Goal: Navigation & Orientation: Understand site structure

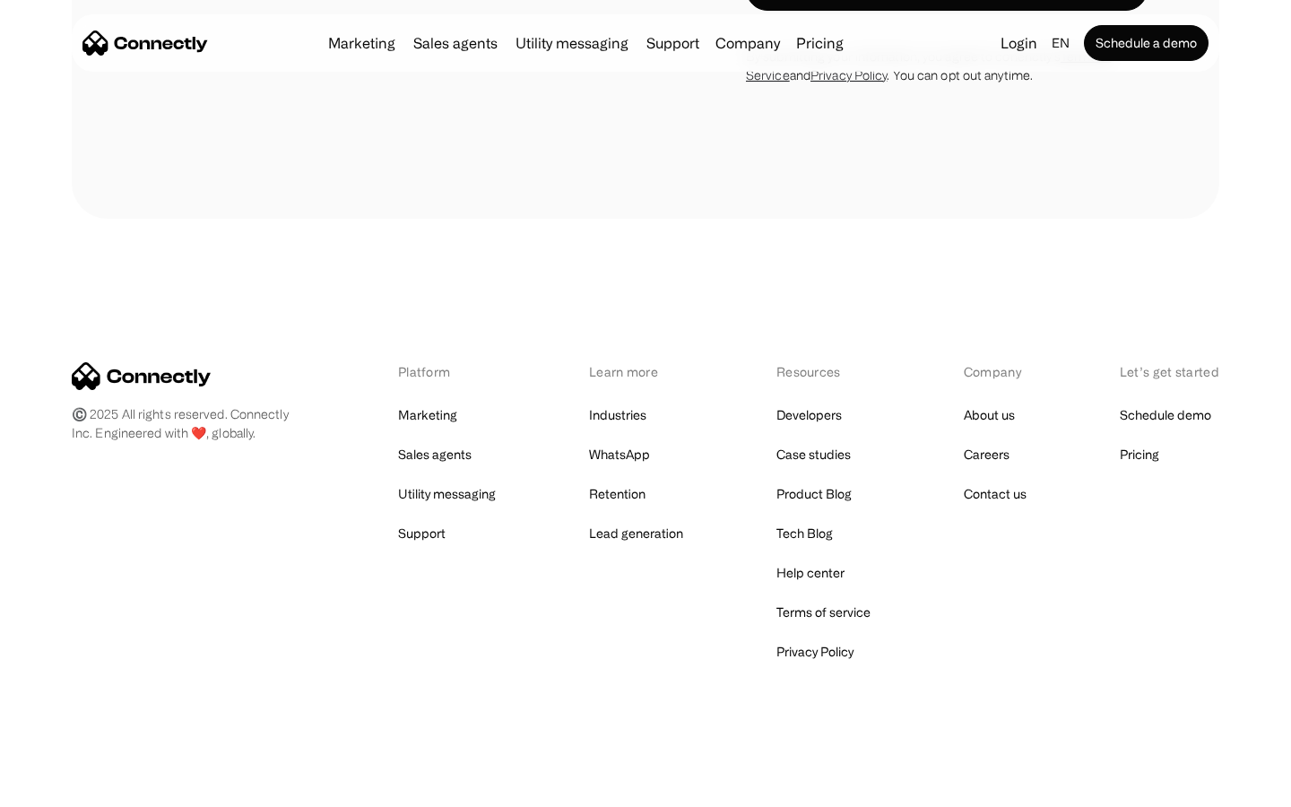
scroll to position [4726, 0]
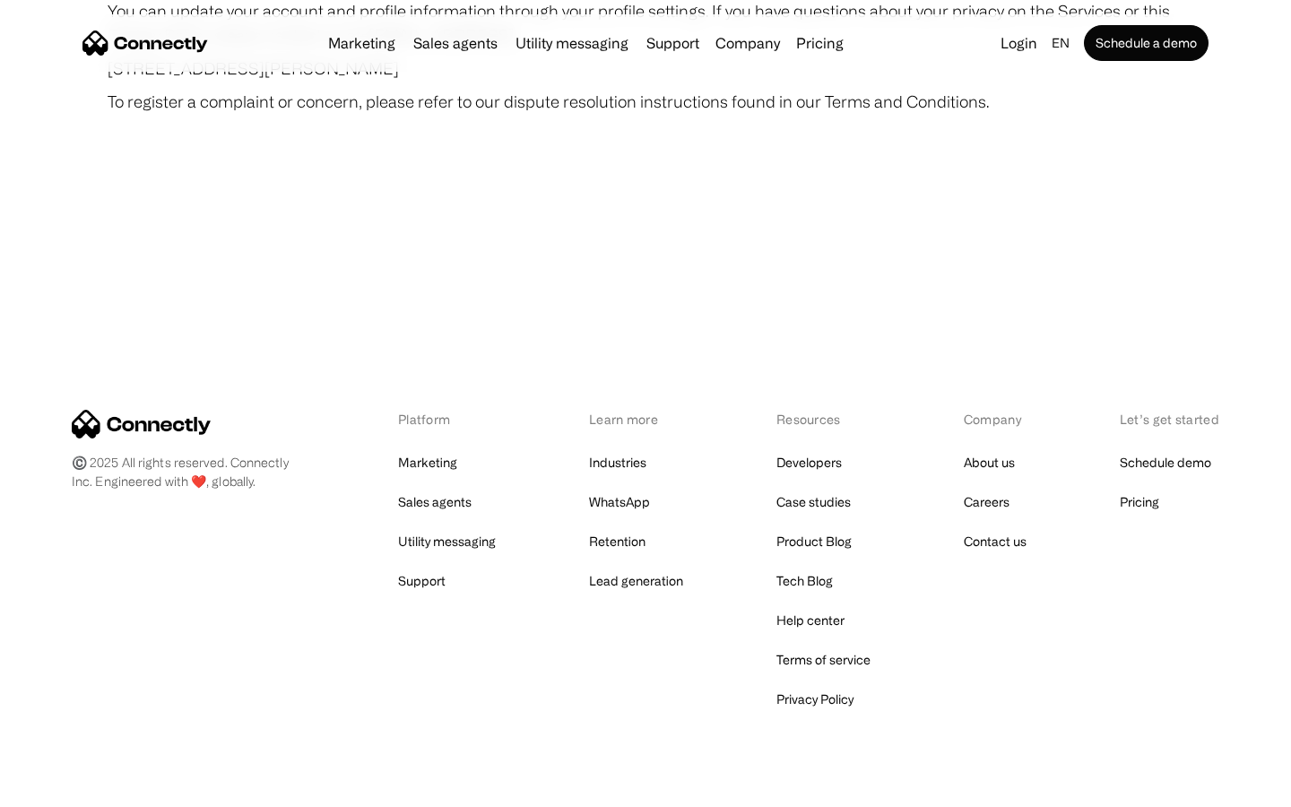
scroll to position [10441, 0]
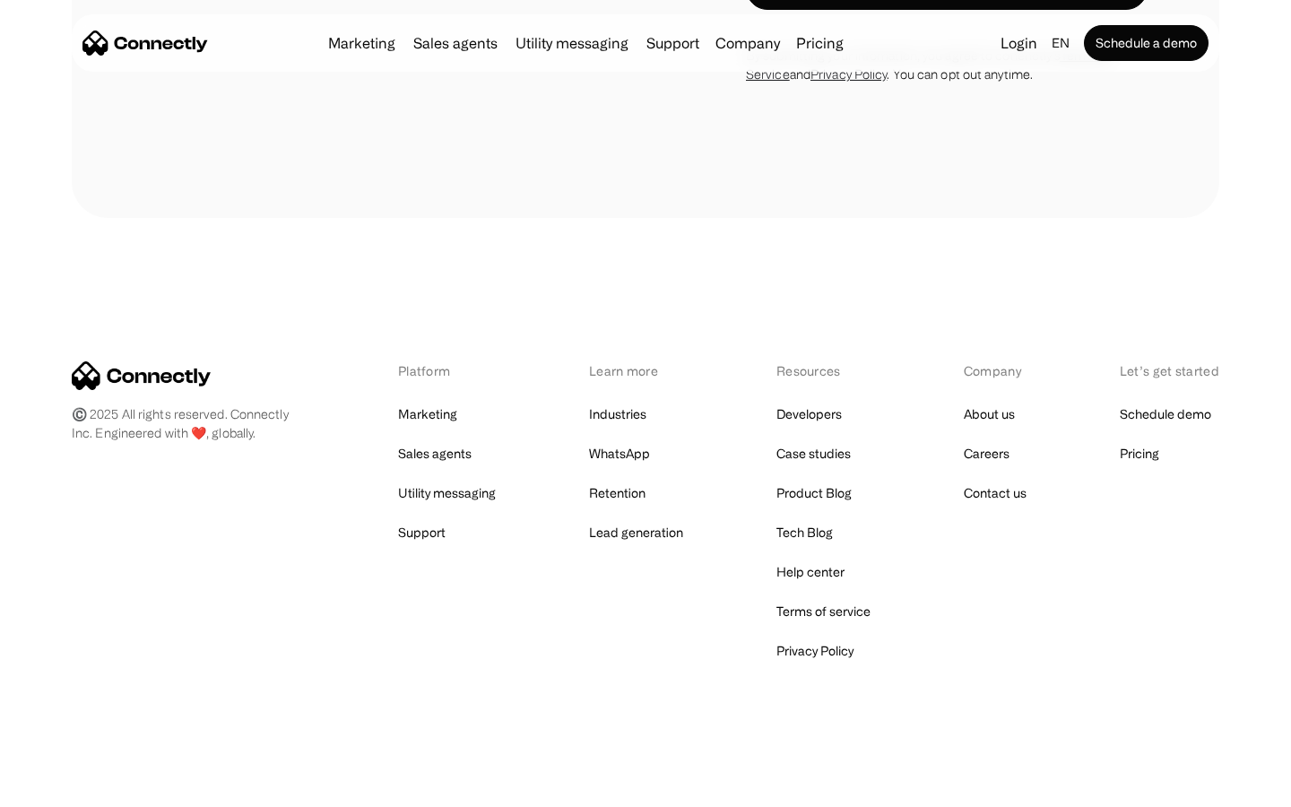
scroll to position [5477, 0]
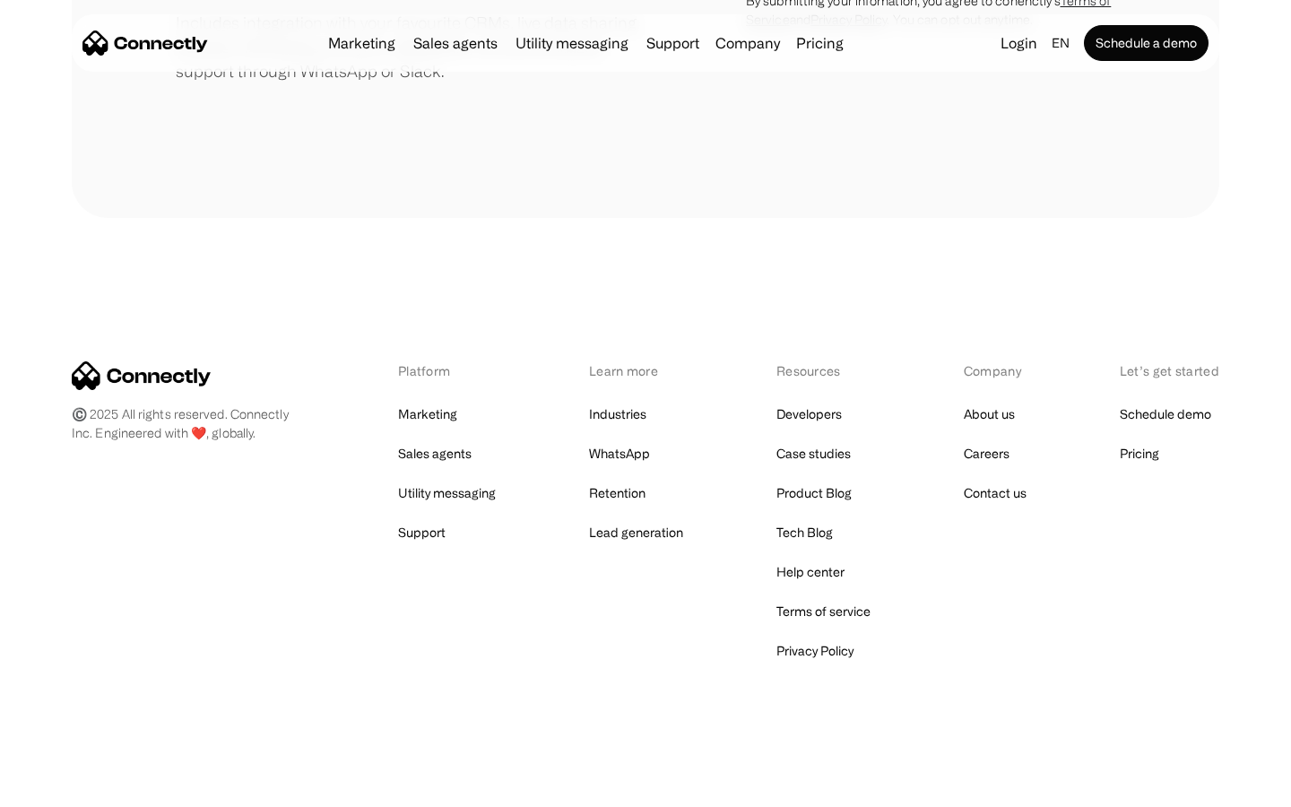
scroll to position [833, 0]
